Goal: Task Accomplishment & Management: Manage account settings

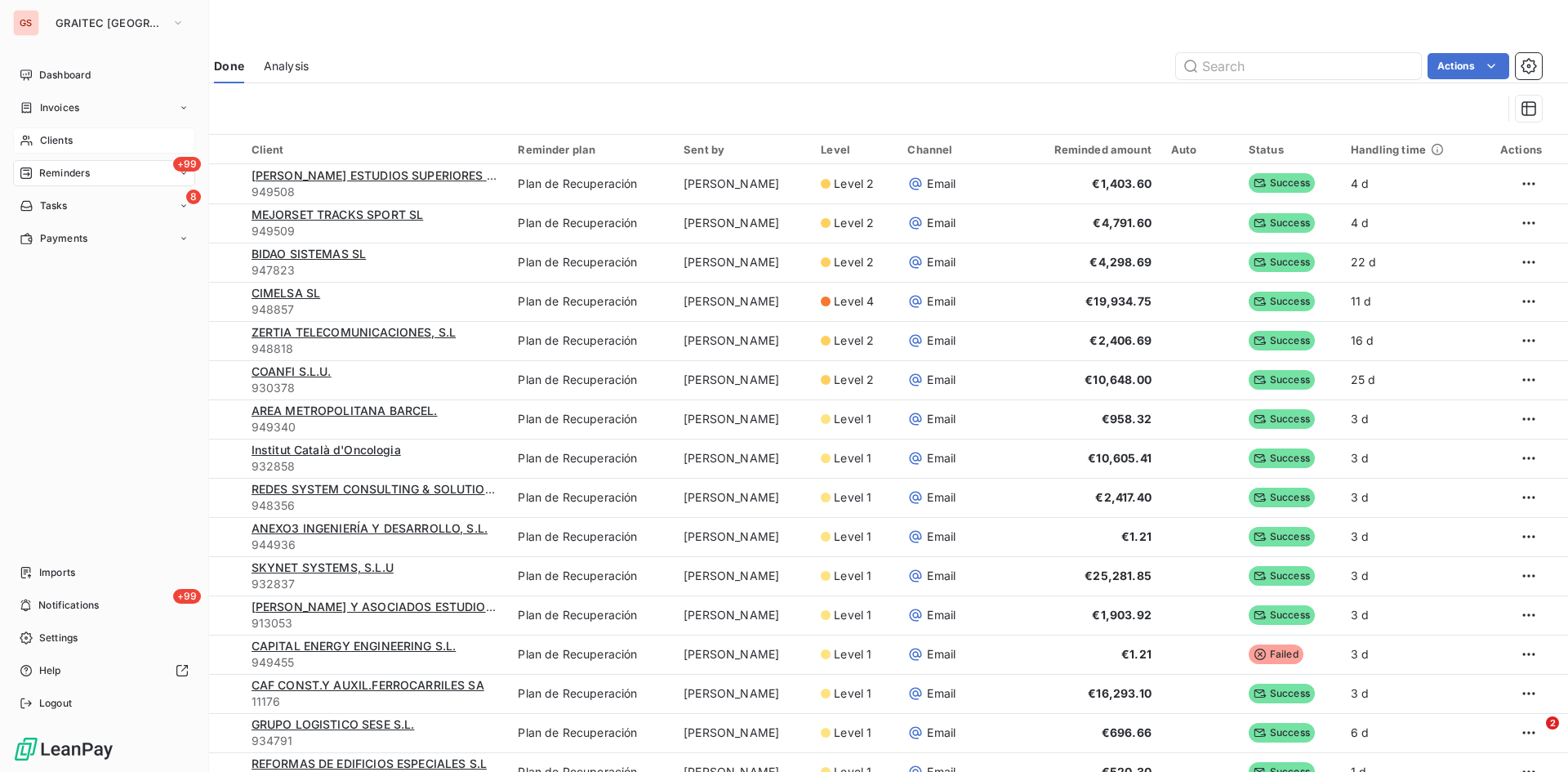
click at [47, 134] on span "Clients" at bounding box center [57, 140] width 33 height 14
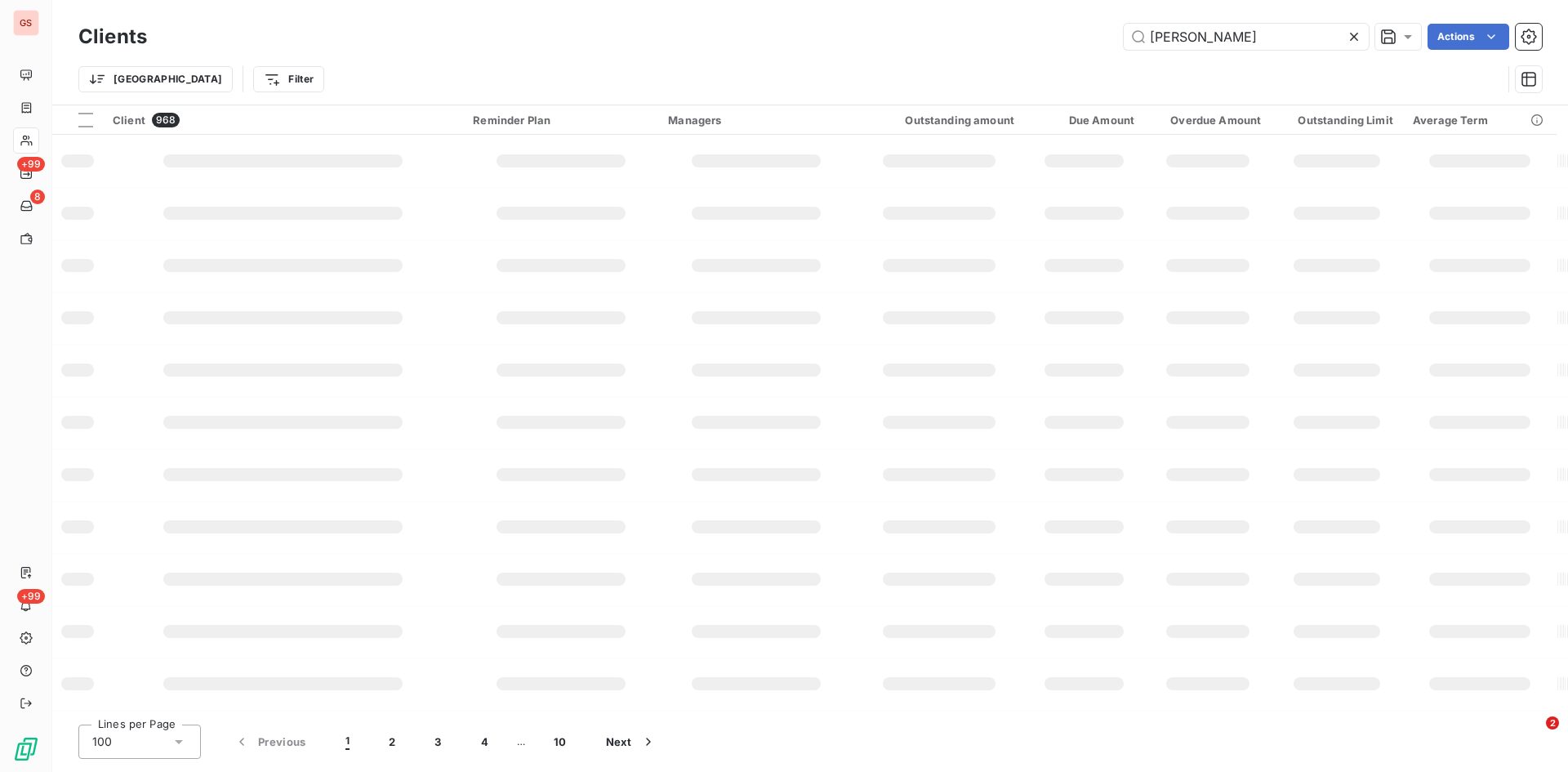
type input "[PERSON_NAME]"
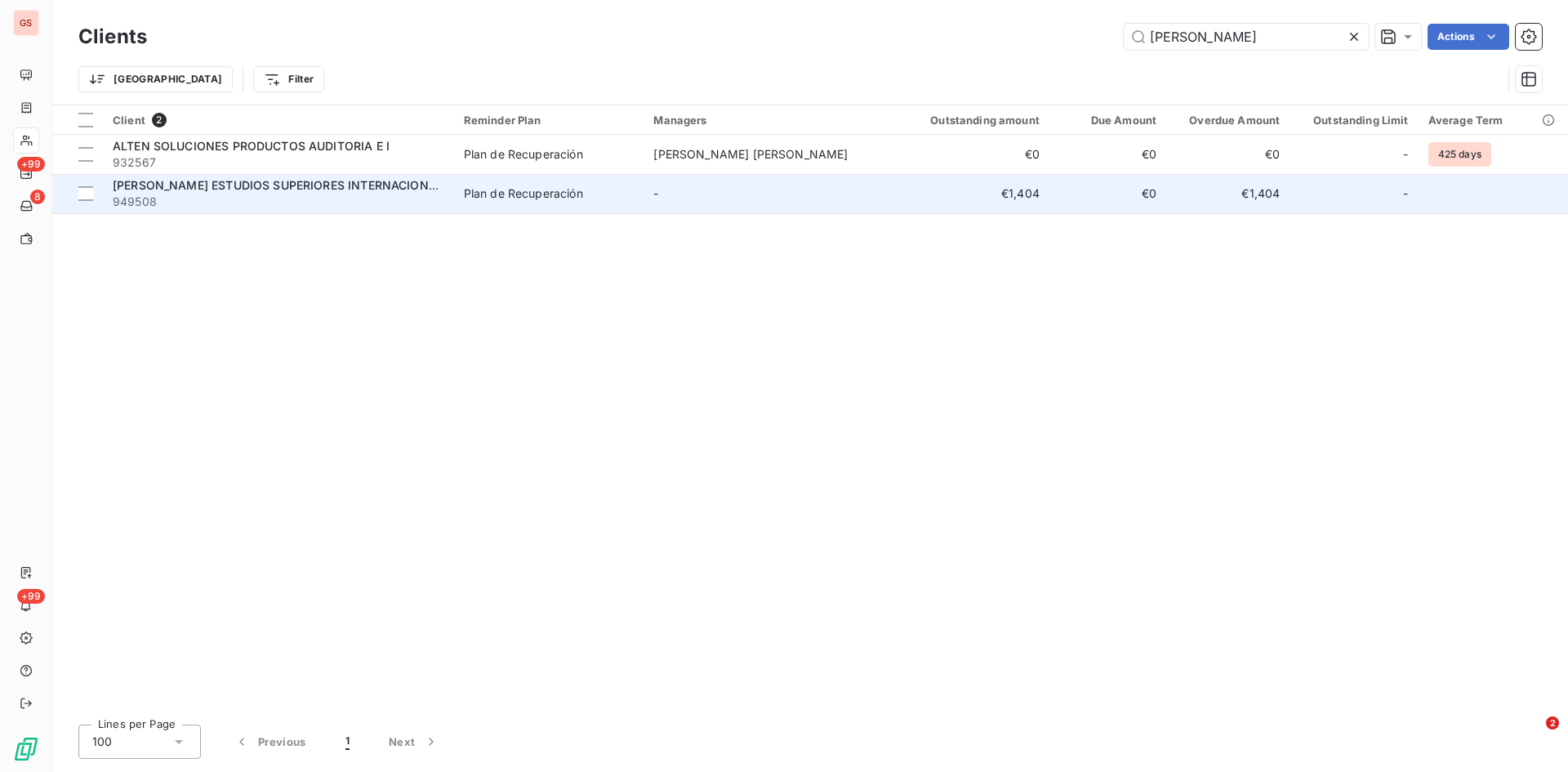
click at [311, 181] on span "[PERSON_NAME] ESTUDIOS SUPERIORES INTERNACIONALES" at bounding box center [284, 185] width 344 height 13
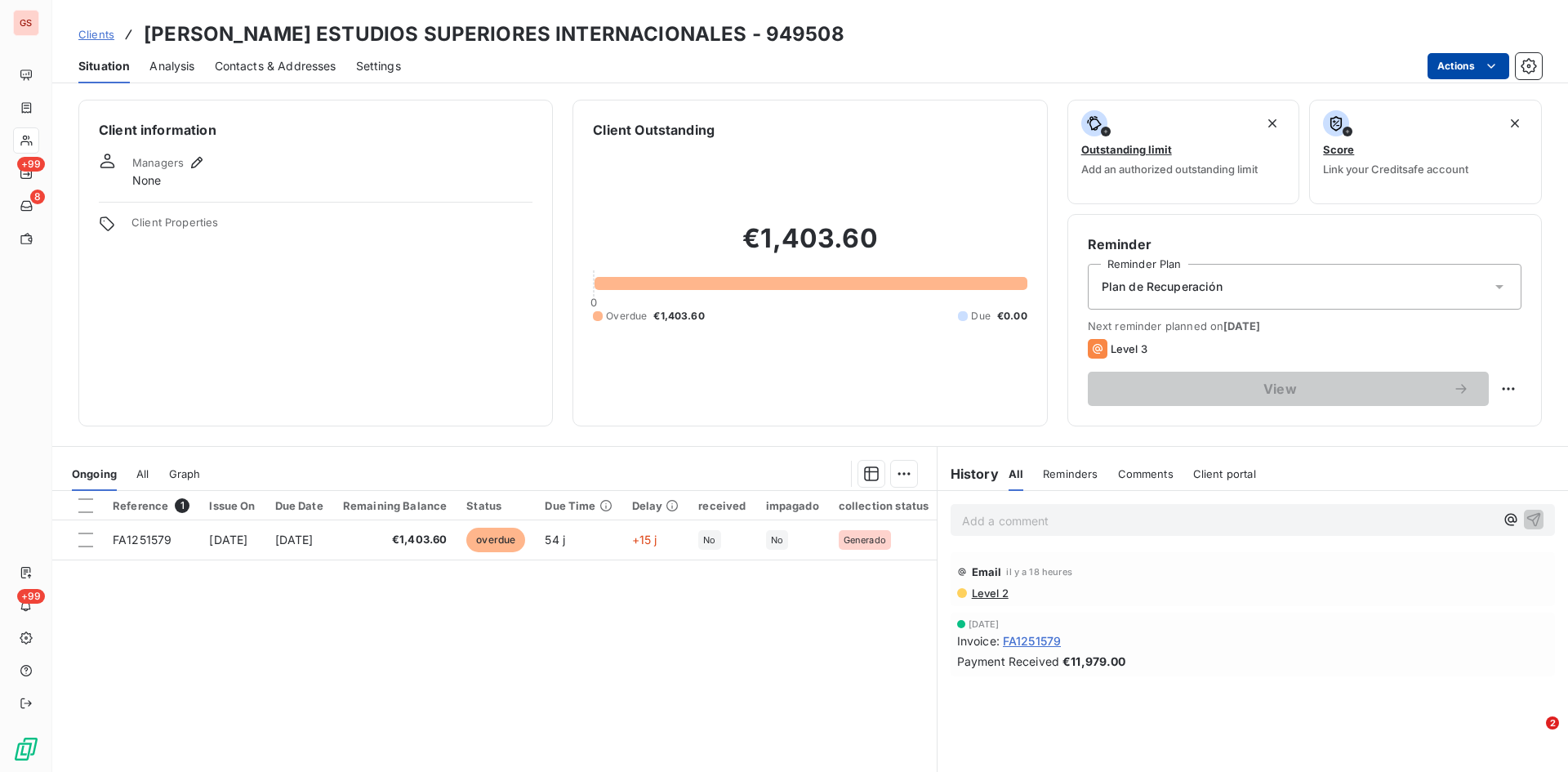
click at [1471, 64] on html "GS +99 8 +99 Clients [PERSON_NAME] ESTUDIOS SUPERIORES INTERNACIONALES - 949508…" at bounding box center [784, 386] width 1568 height 772
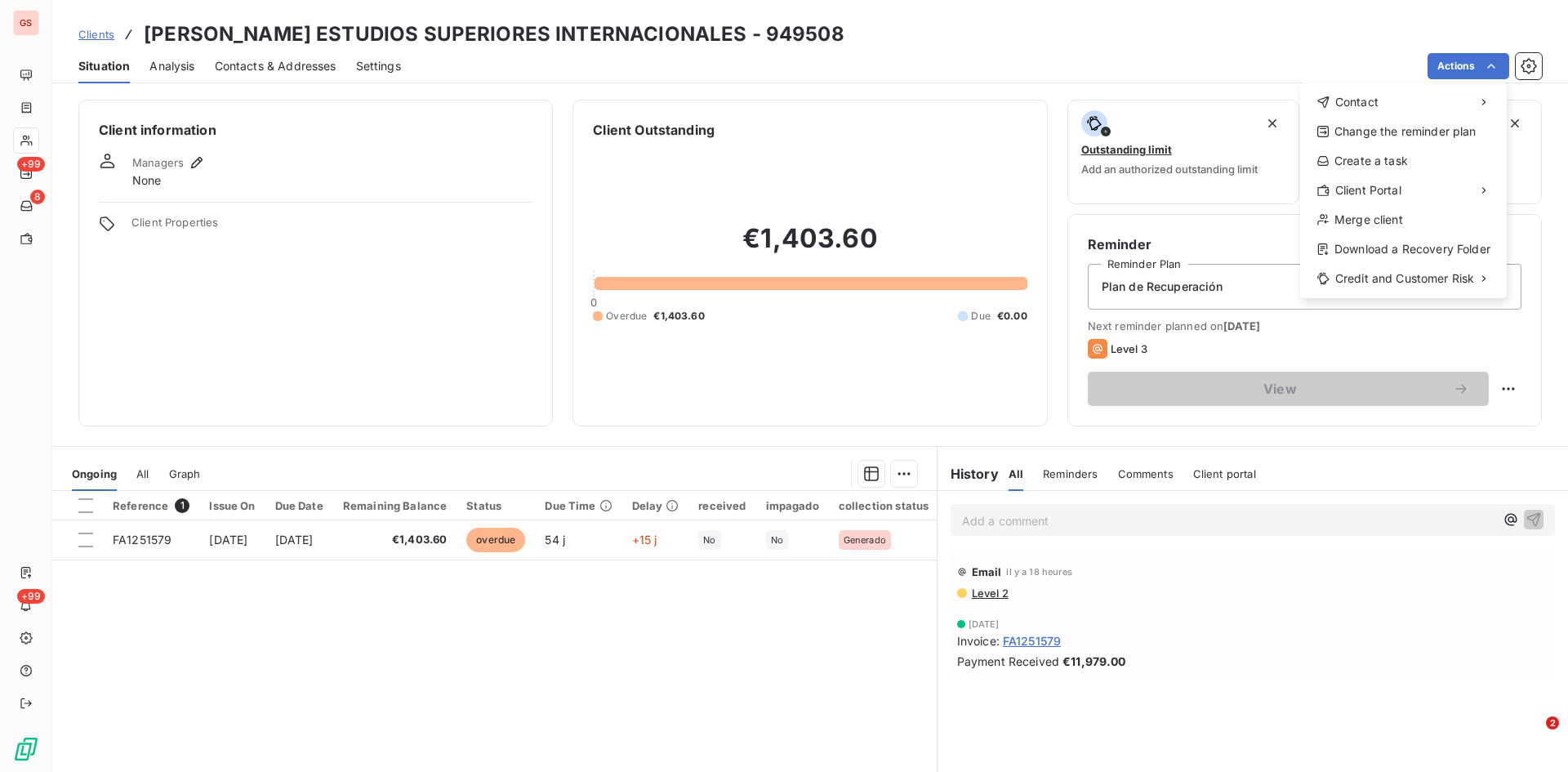
click at [119, 535] on html "GS +99 8 +99 Clients [PERSON_NAME] ESTUDIOS SUPERIORES INTERNACIONALES - 949508…" at bounding box center [784, 386] width 1568 height 772
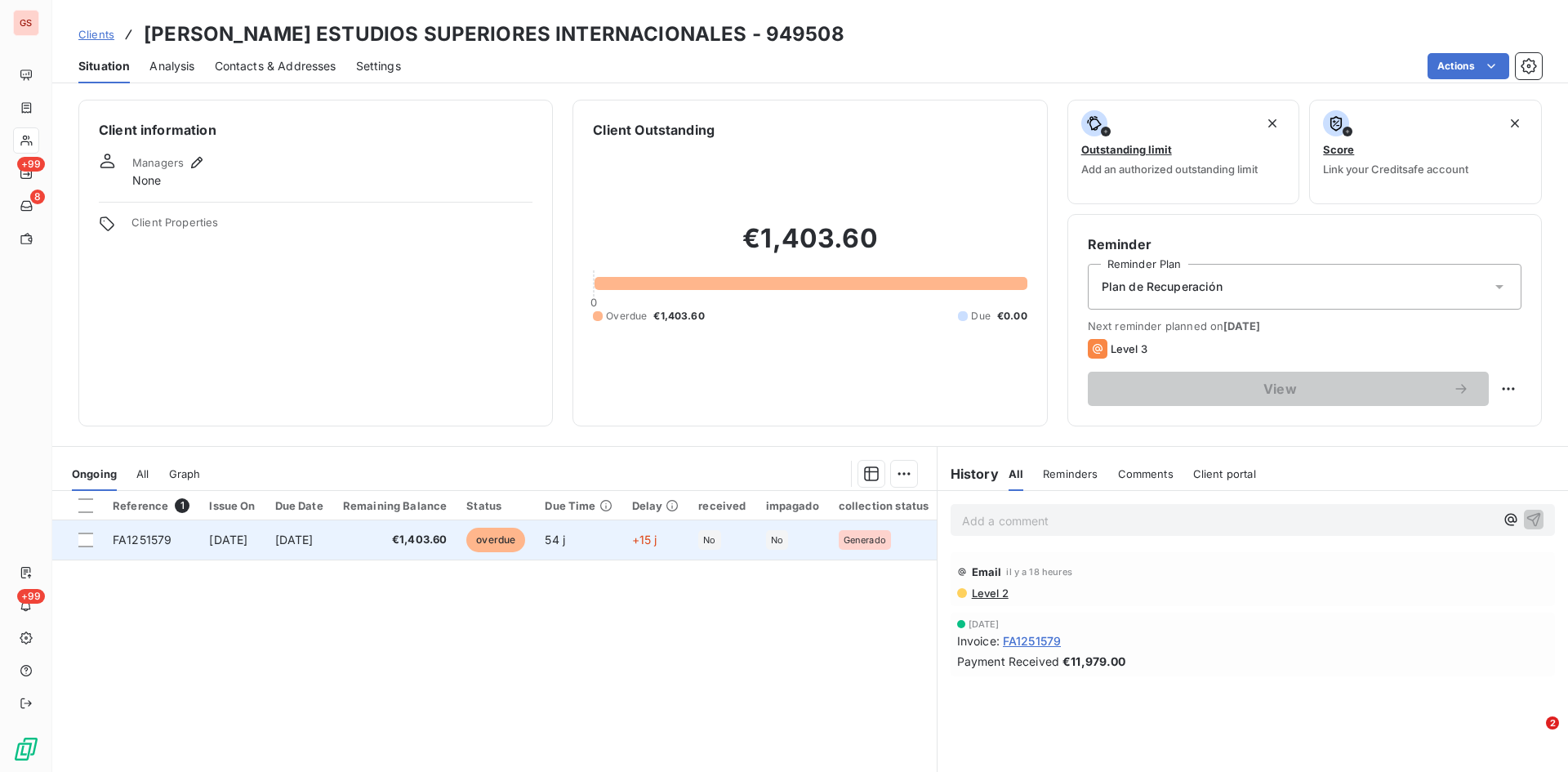
click at [133, 537] on span "FA1251579" at bounding box center [141, 540] width 59 height 13
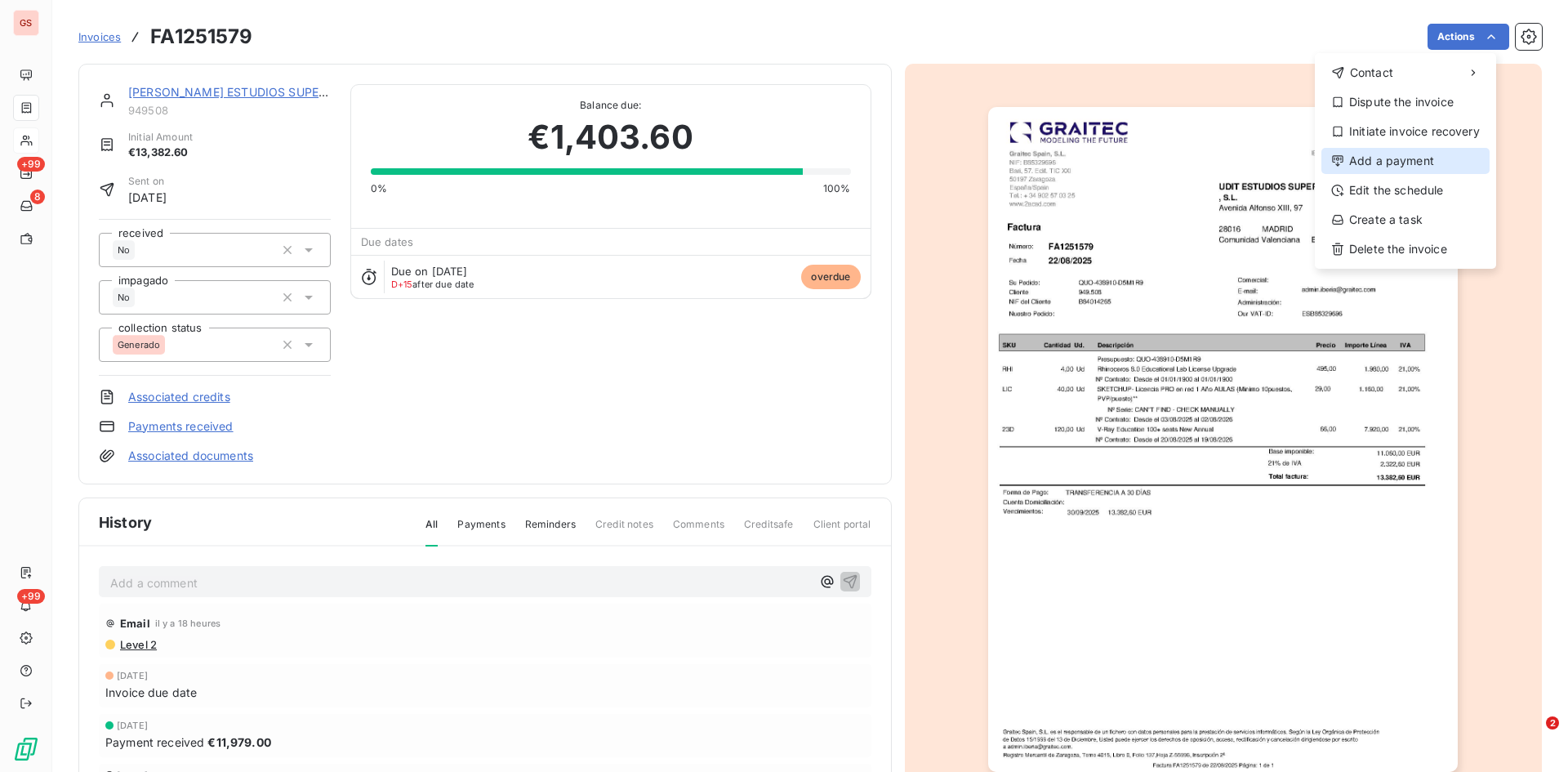
click at [1413, 162] on div "Add a payment" at bounding box center [1405, 160] width 168 height 26
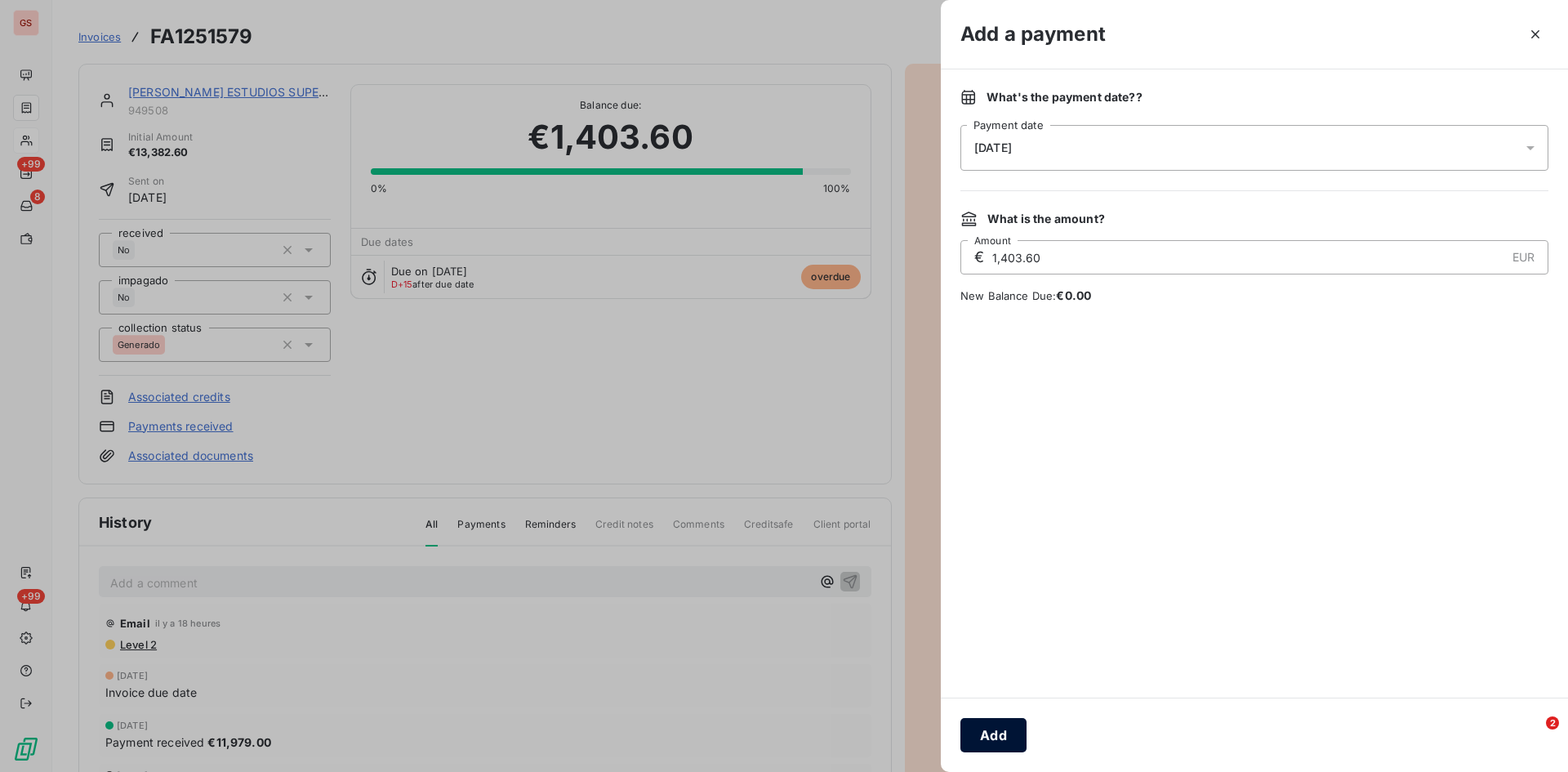
click at [999, 727] on button "Add" at bounding box center [993, 736] width 66 height 35
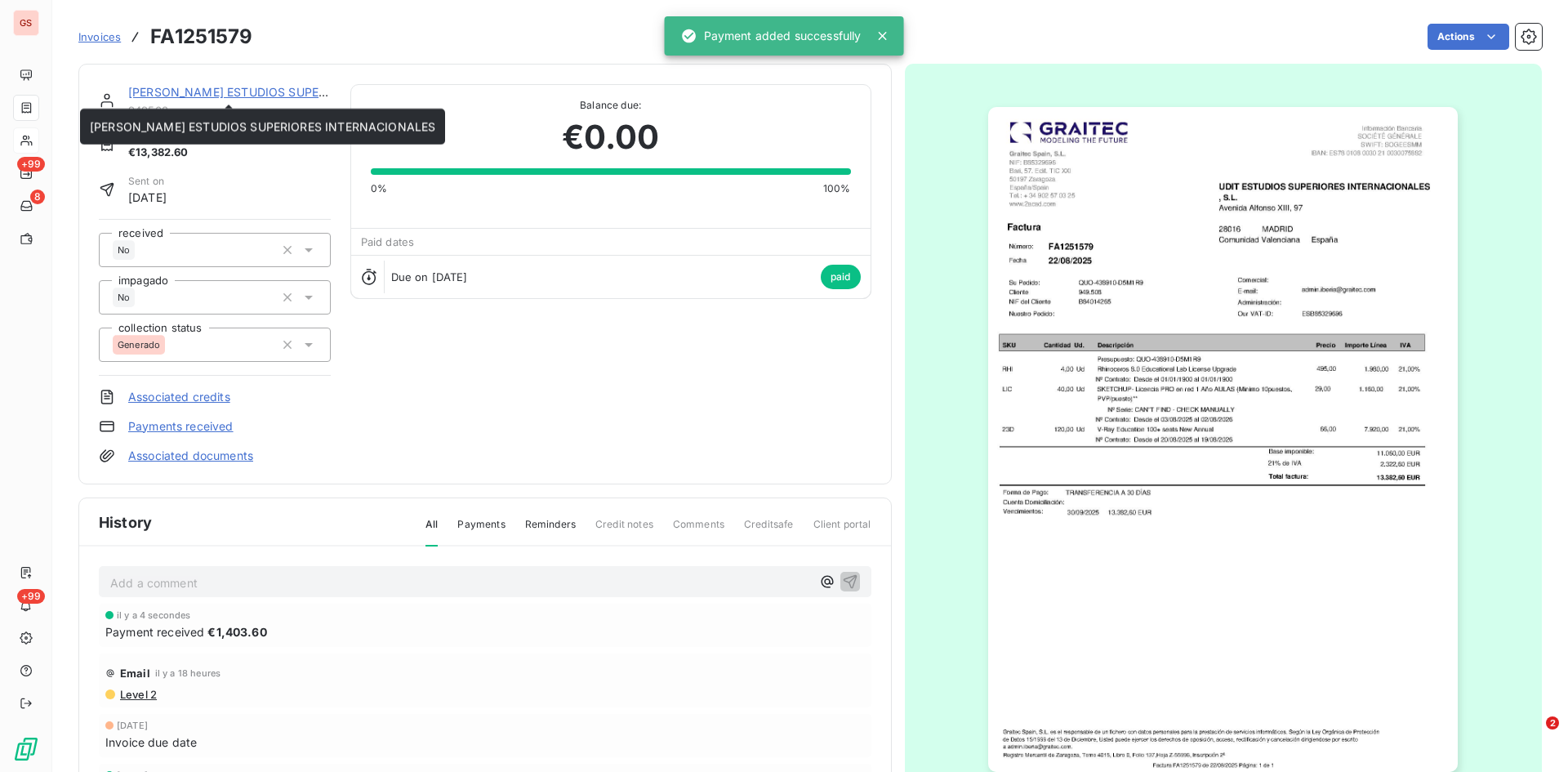
click at [163, 87] on link "[PERSON_NAME] ESTUDIOS SUPERIORES INTERNACIONALES" at bounding box center [301, 92] width 345 height 13
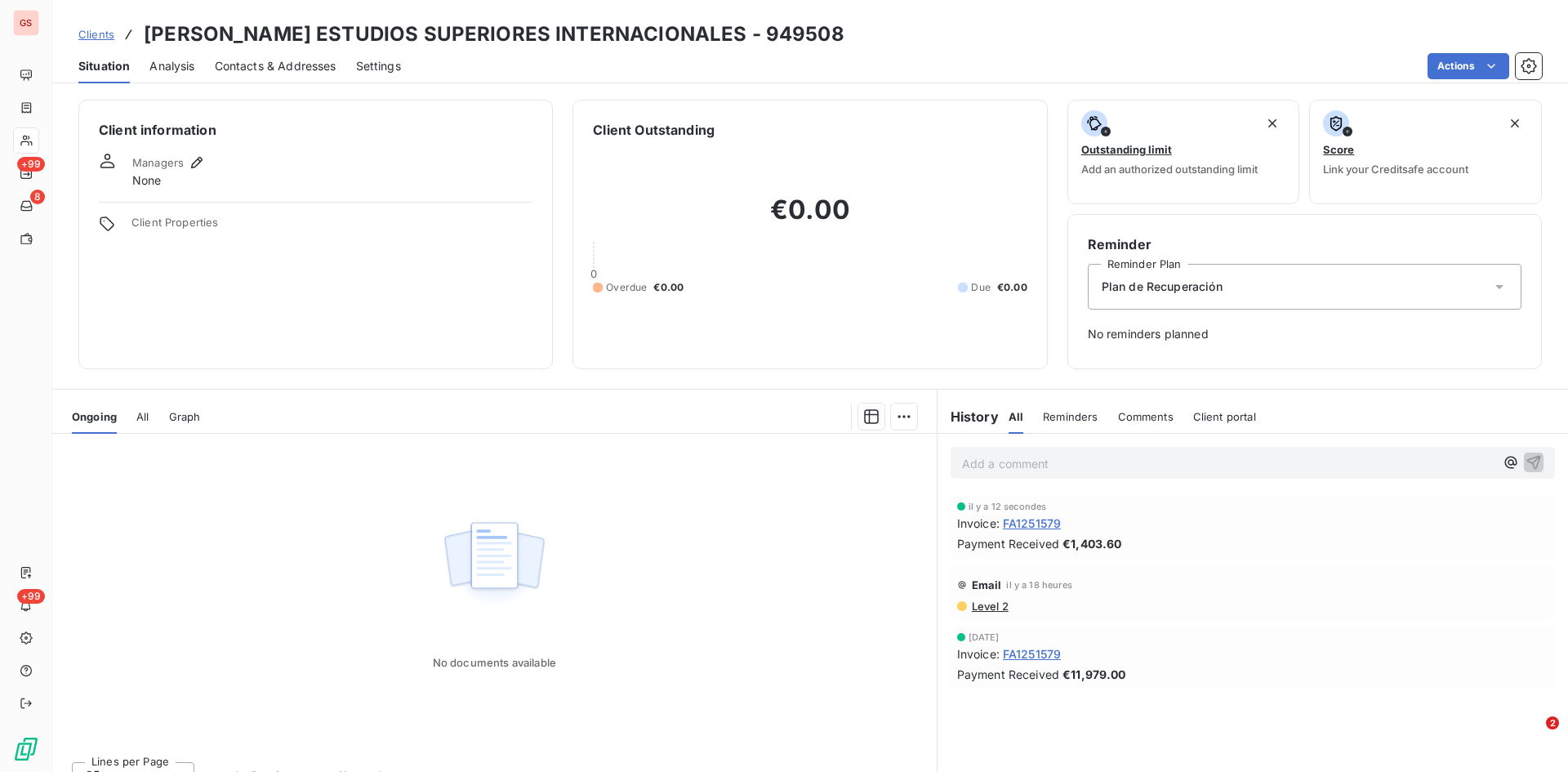
click at [1007, 463] on p "Add a comment ﻿" at bounding box center [1228, 463] width 533 height 20
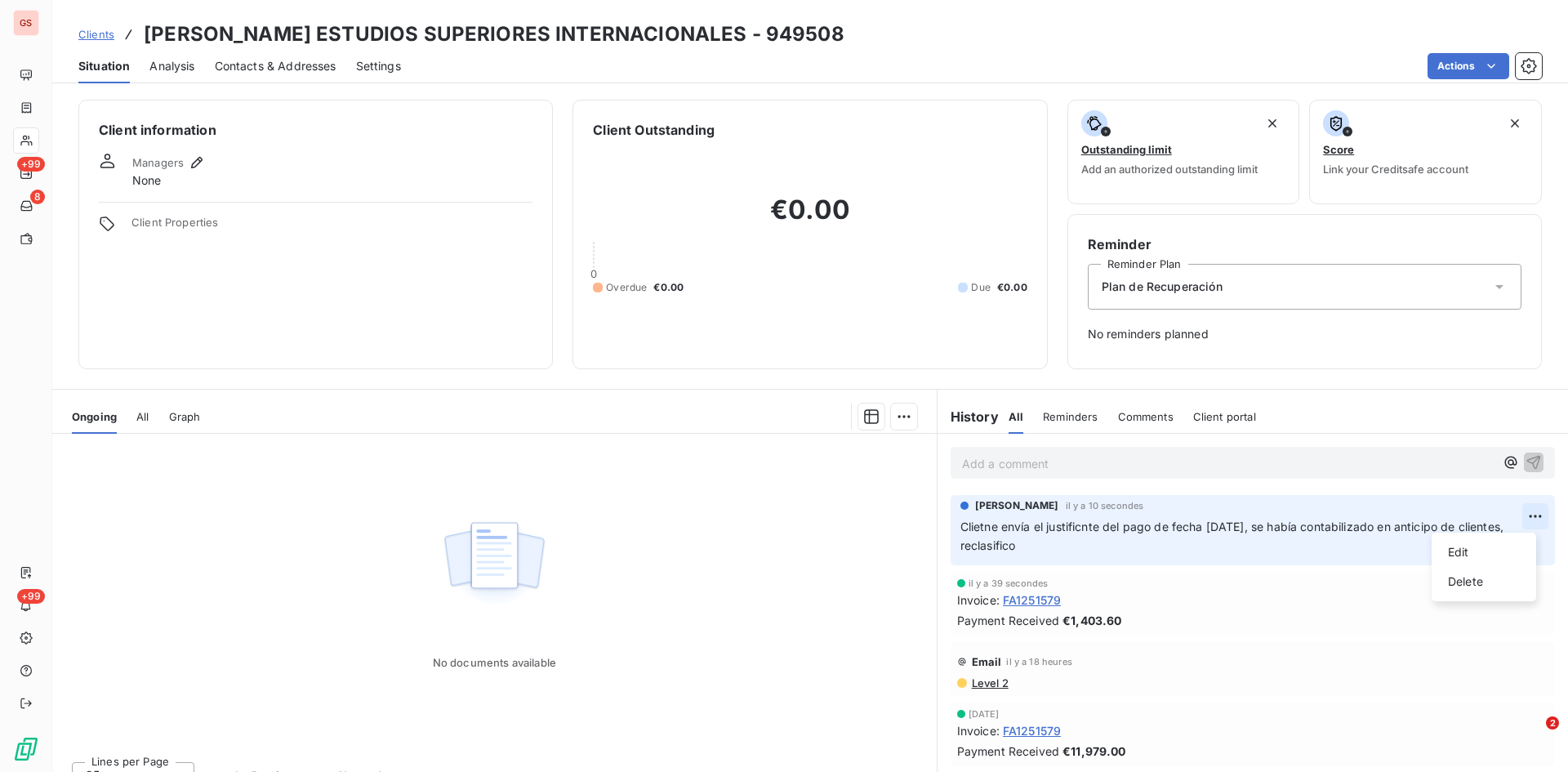
click at [1519, 506] on html "GS +99 8 +99 Clients [PERSON_NAME] ESTUDIOS SUPERIORES INTERNACIONALES - 949508…" at bounding box center [784, 386] width 1568 height 772
click at [1484, 545] on div "Edit" at bounding box center [1484, 552] width 91 height 26
click at [980, 528] on span "Clietne envía el justificnte del pago de fecha [DATE], se había contabilizado e…" at bounding box center [1233, 536] width 546 height 33
click at [1078, 524] on span "Cliente envía el justificnte del pago de fecha [DATE], se había contabilizado e…" at bounding box center [1233, 536] width 546 height 33
click at [1528, 535] on icon "button" at bounding box center [1535, 536] width 16 height 16
